Goal: Find specific page/section: Find specific page/section

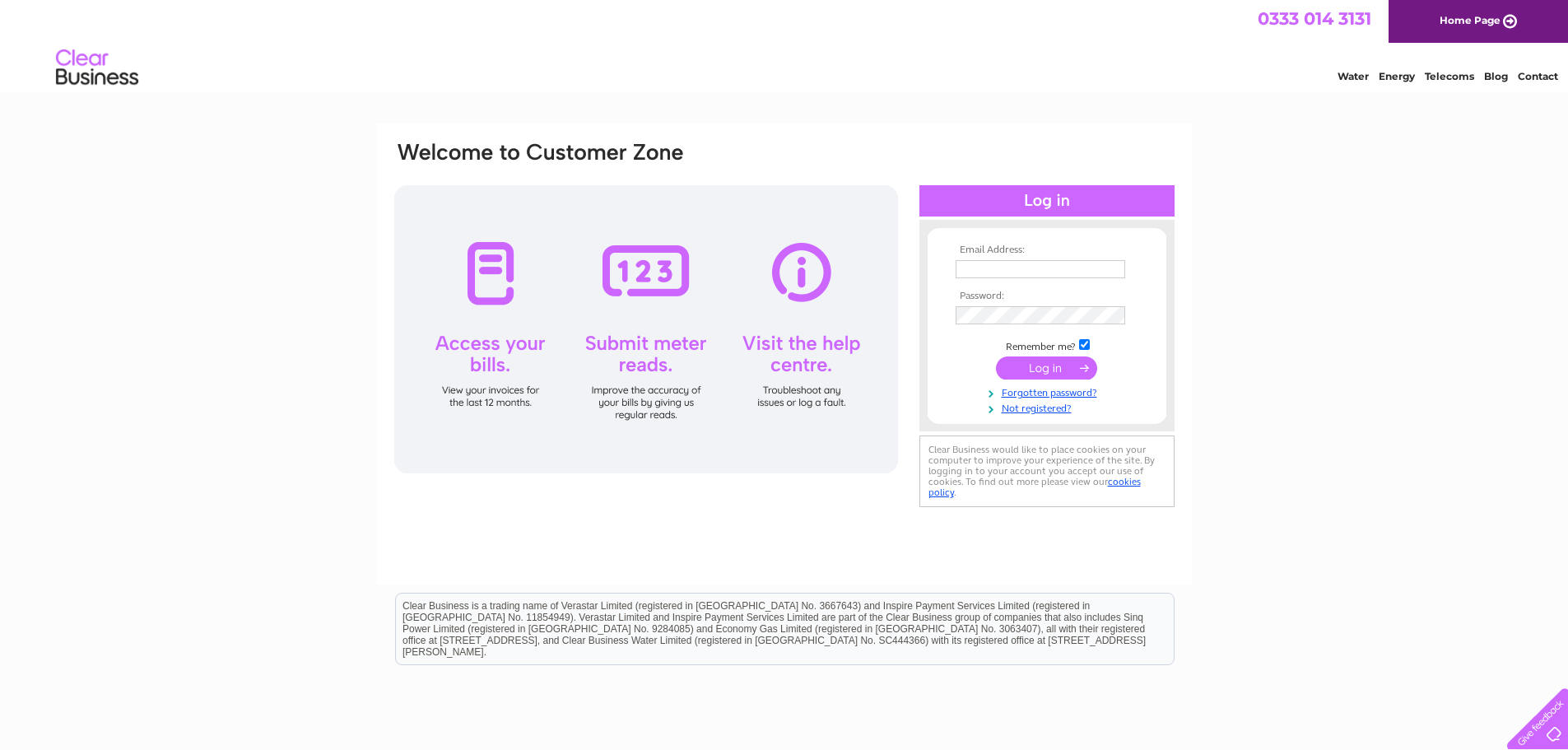
type input "bruce@adriadevelopments.co.uk"
click at [1062, 365] on input "submit" at bounding box center [1046, 368] width 101 height 23
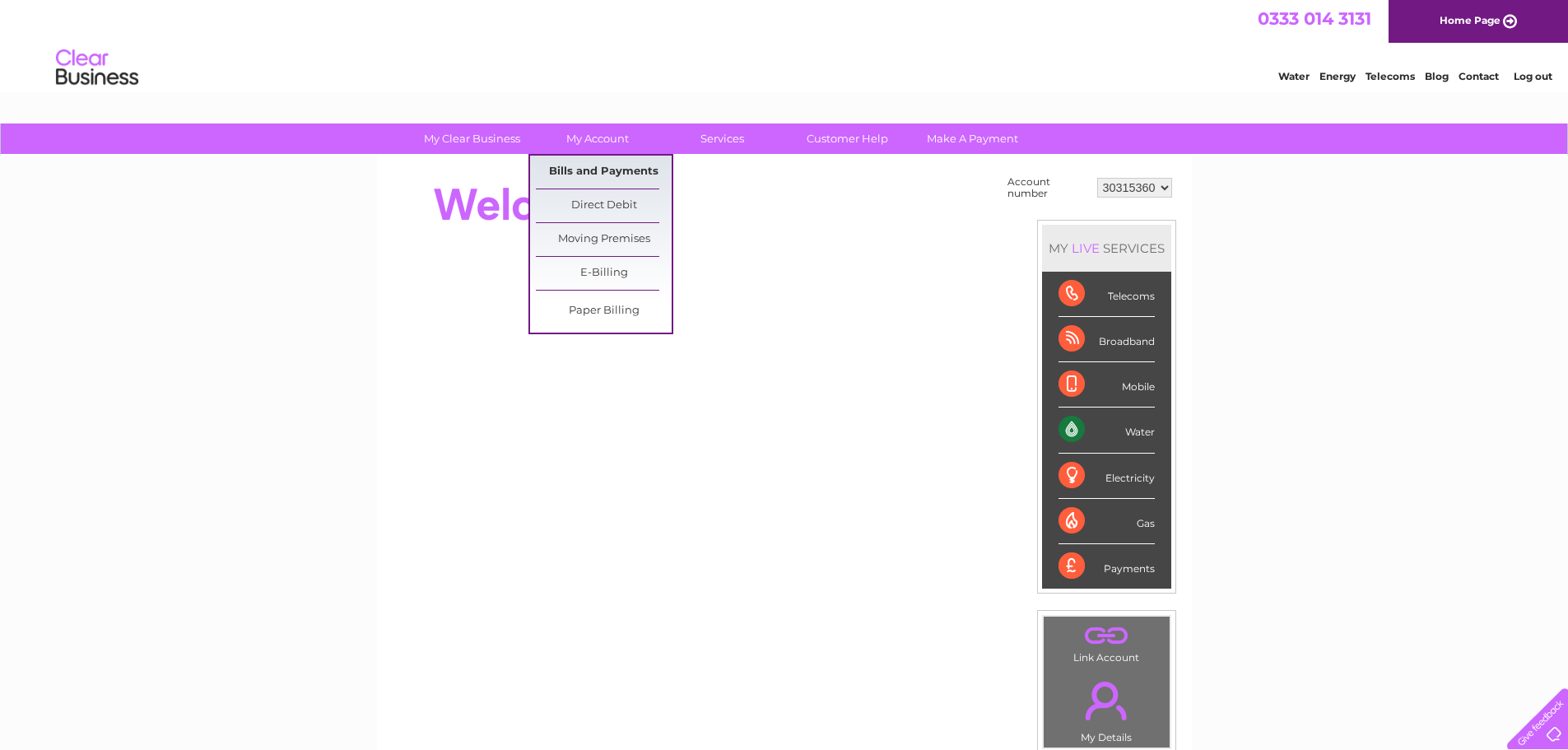
click at [583, 174] on link "Bills and Payments" at bounding box center [604, 172] width 136 height 33
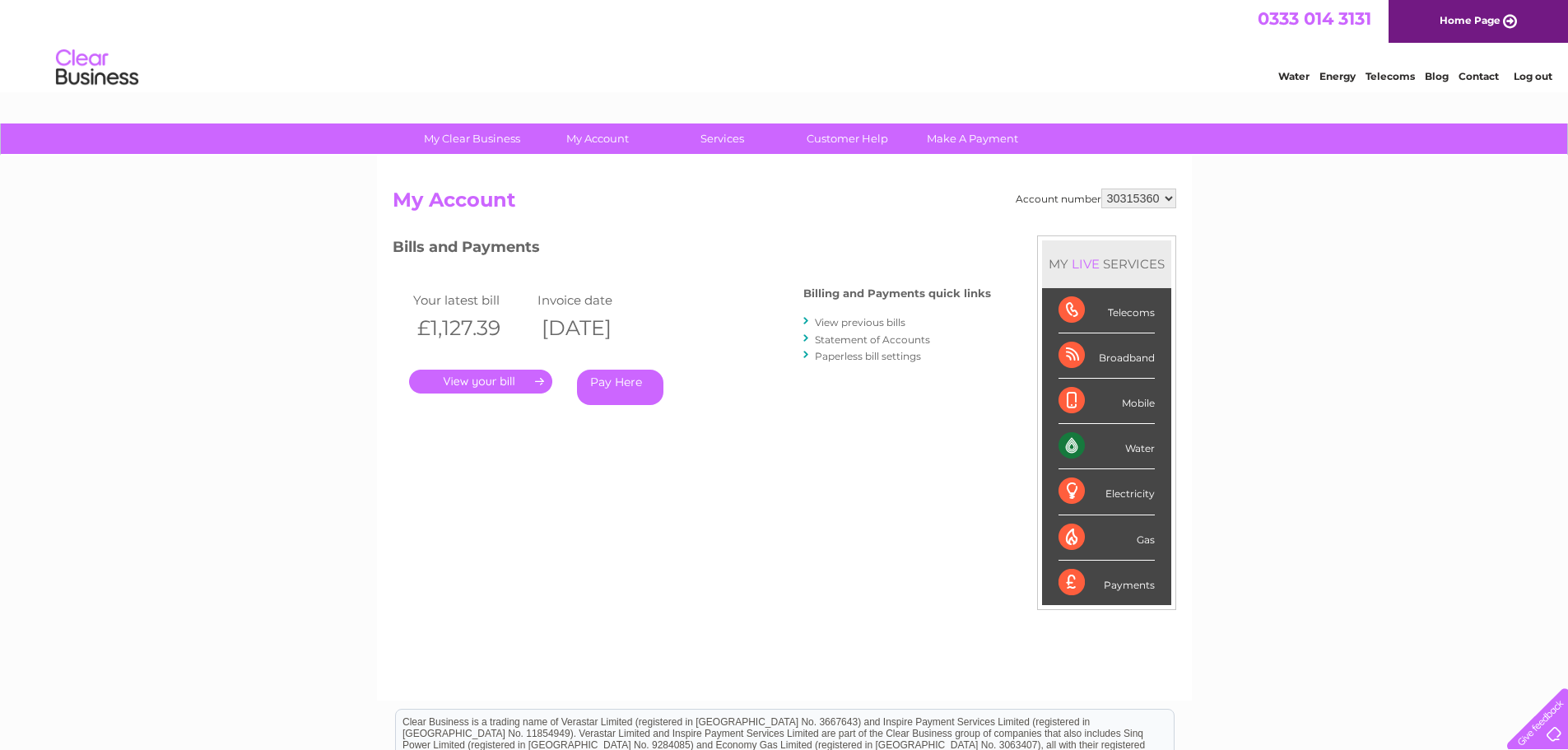
click at [458, 388] on link "." at bounding box center [480, 381] width 143 height 24
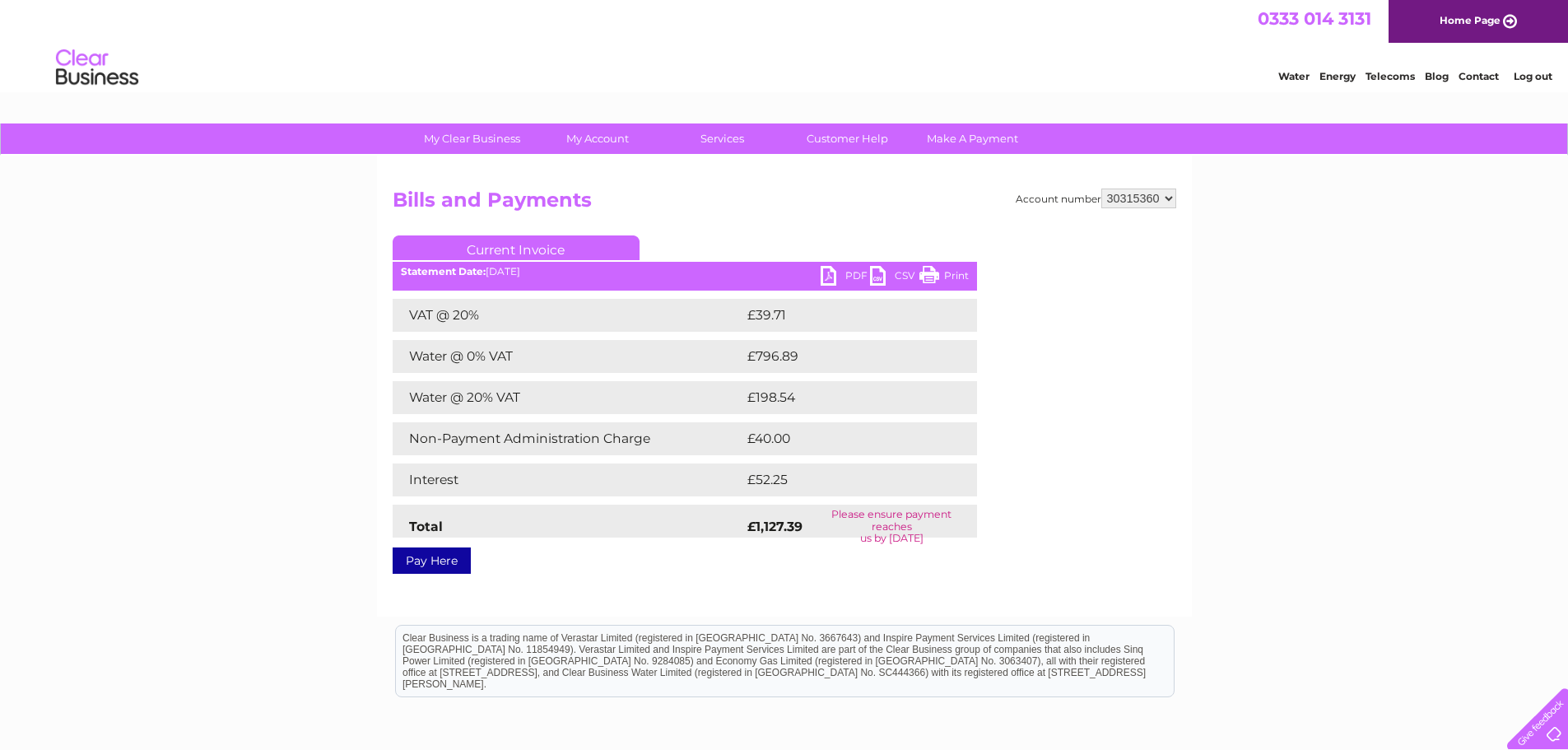
click at [845, 277] on link "PDF" at bounding box center [845, 277] width 50 height 24
